Goal: Information Seeking & Learning: Find specific fact

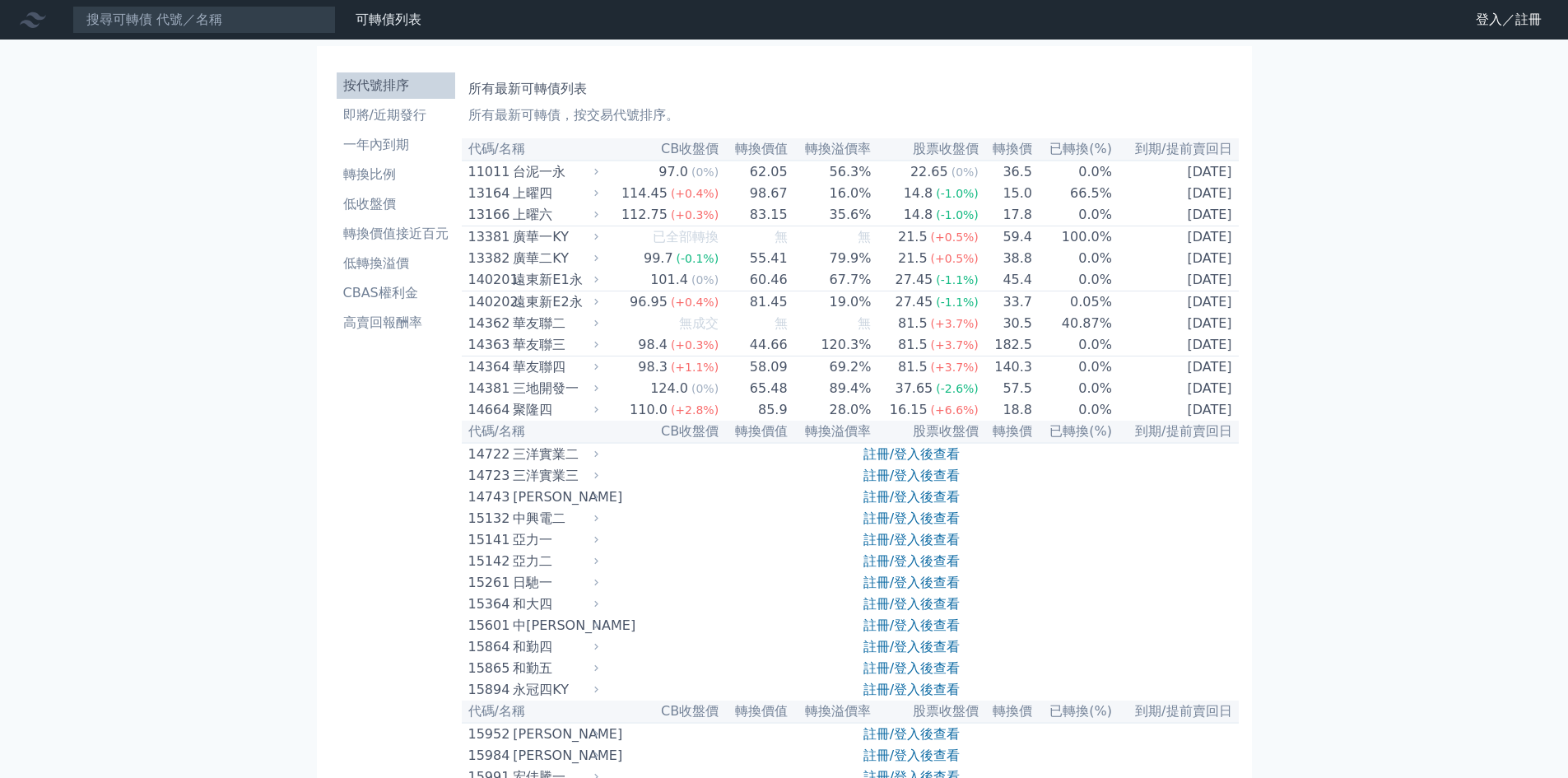
click at [383, 84] on li "按代號排序" at bounding box center [395, 86] width 119 height 20
click at [244, 26] on input at bounding box center [205, 20] width 264 height 28
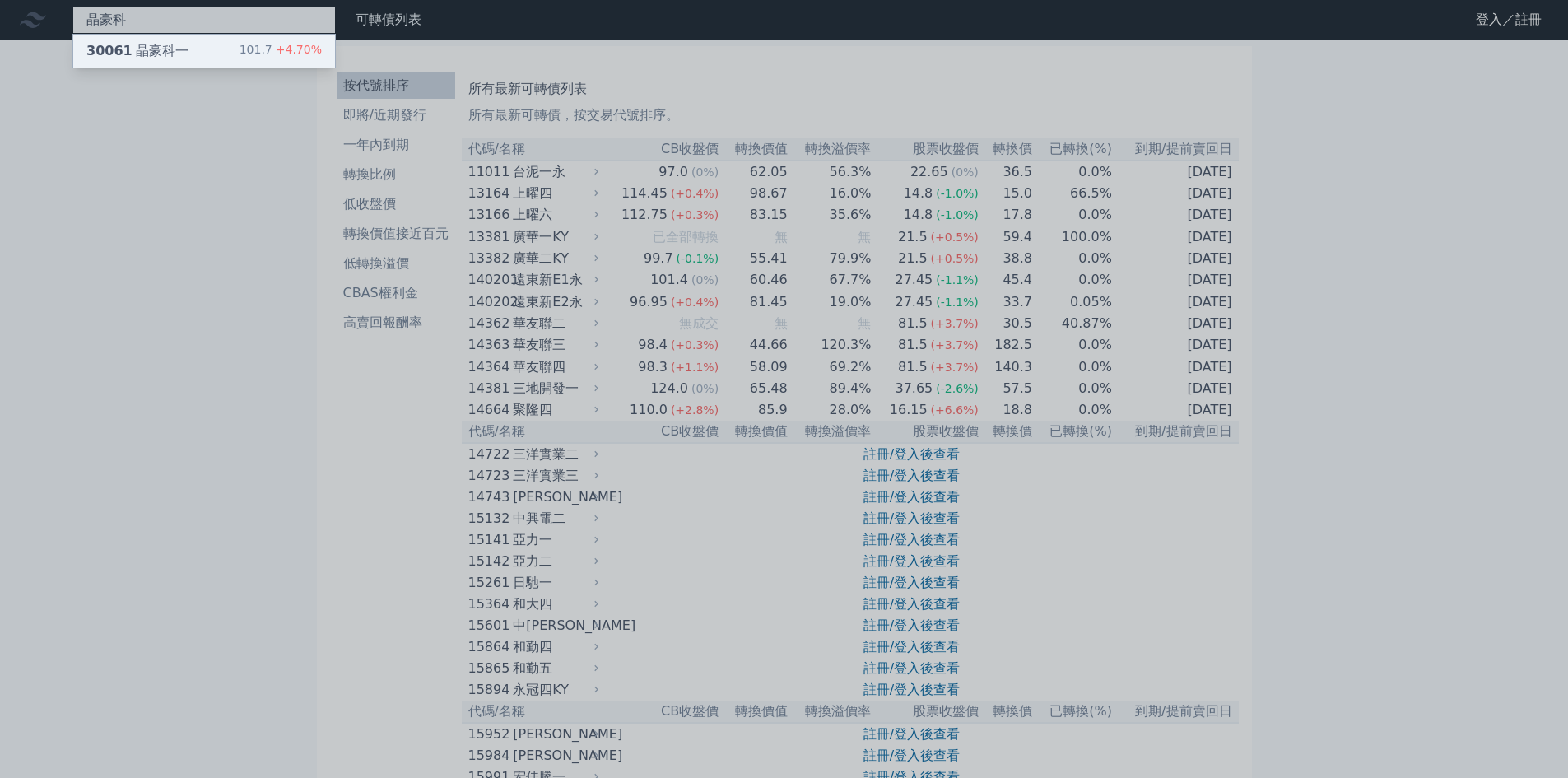
type input "晶豪科"
click at [184, 63] on div "30061 晶豪科一 101.7 +4.70%" at bounding box center [204, 51] width 262 height 33
